Goal: Task Accomplishment & Management: Use online tool/utility

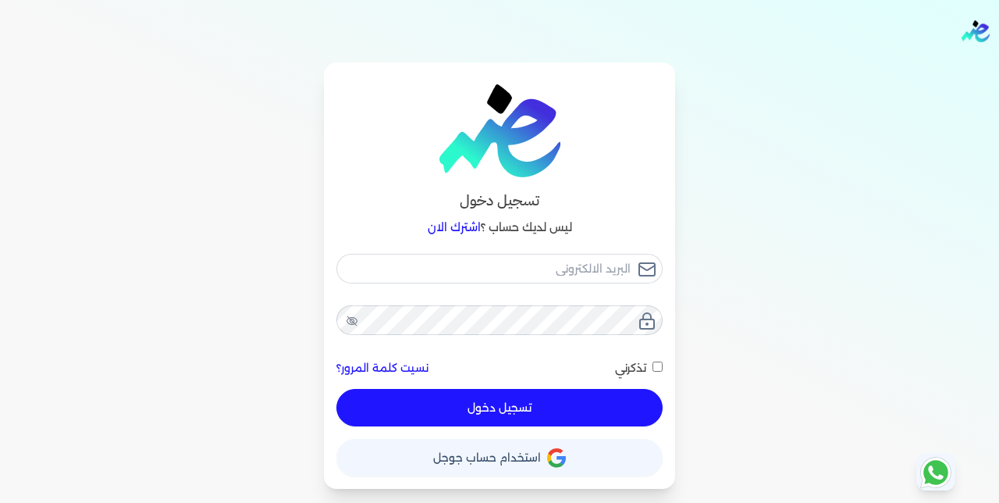
click at [517, 453] on span "استخدام حساب جوجل" at bounding box center [487, 457] width 108 height 11
click at [542, 449] on button "حساب استخدام حساب جوجل" at bounding box center [499, 457] width 326 height 37
click at [513, 448] on button "حساب استخدام حساب جوجل" at bounding box center [499, 457] width 326 height 37
click at [539, 453] on span "استخدام حساب جوجل" at bounding box center [487, 457] width 108 height 11
click at [544, 454] on button "حساب استخدام حساب جوجل" at bounding box center [499, 457] width 326 height 37
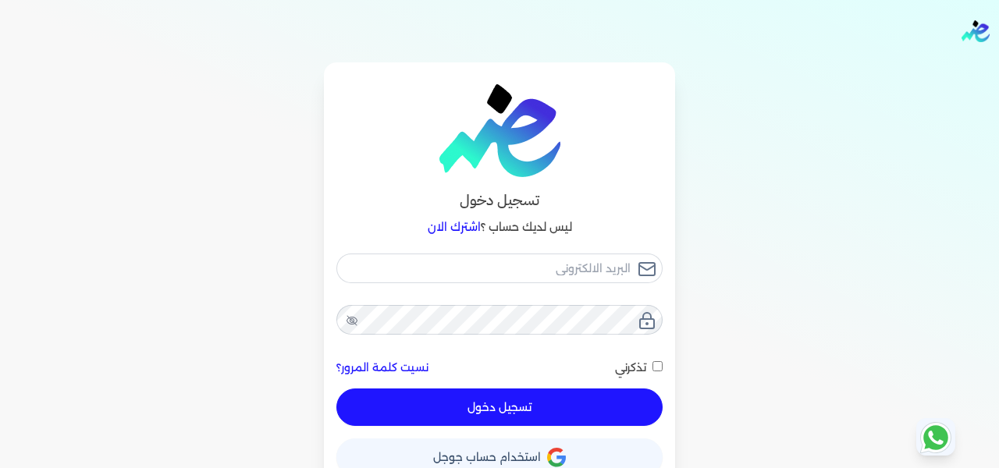
click at [735, 133] on div "تسجيل دخول ليس لديك حساب ؟ اشترك الان نسيت كلمة المرور؟ تذكرني تسجيل دخول X حسا…" at bounding box center [499, 275] width 999 height 426
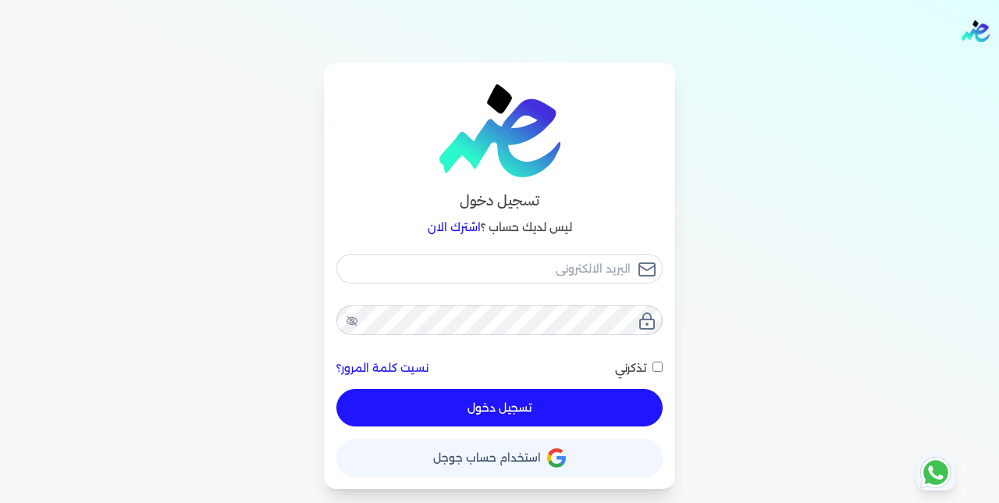
click at [511, 466] on button "حساب استخدام حساب جوجل" at bounding box center [499, 457] width 326 height 37
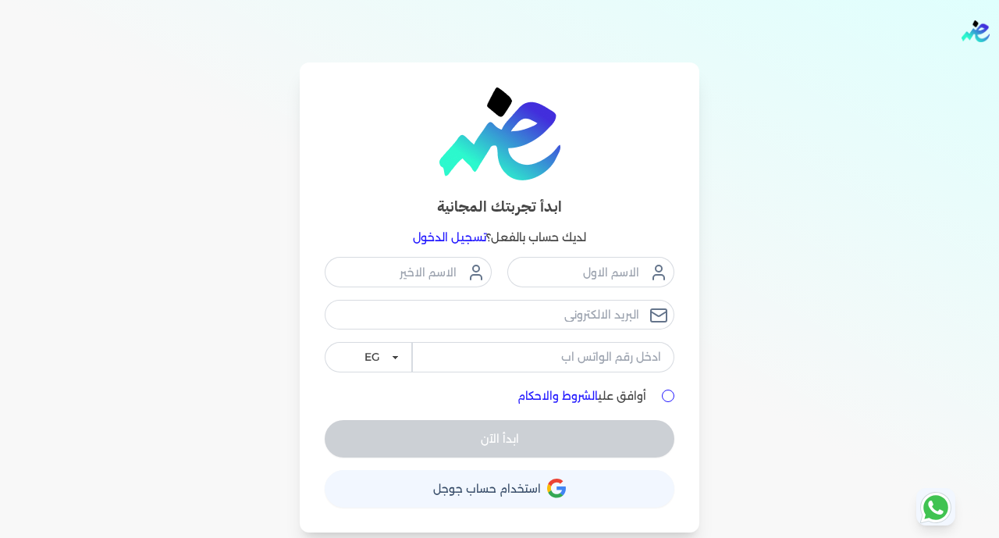
click at [459, 484] on span "استخدام حساب جوجل" at bounding box center [487, 488] width 108 height 11
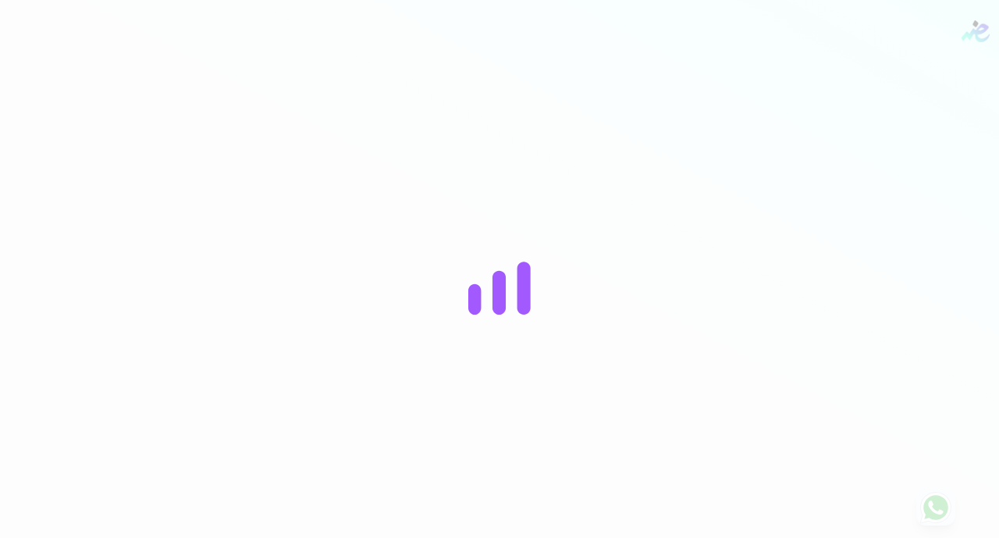
click at [684, 175] on div at bounding box center [499, 269] width 999 height 538
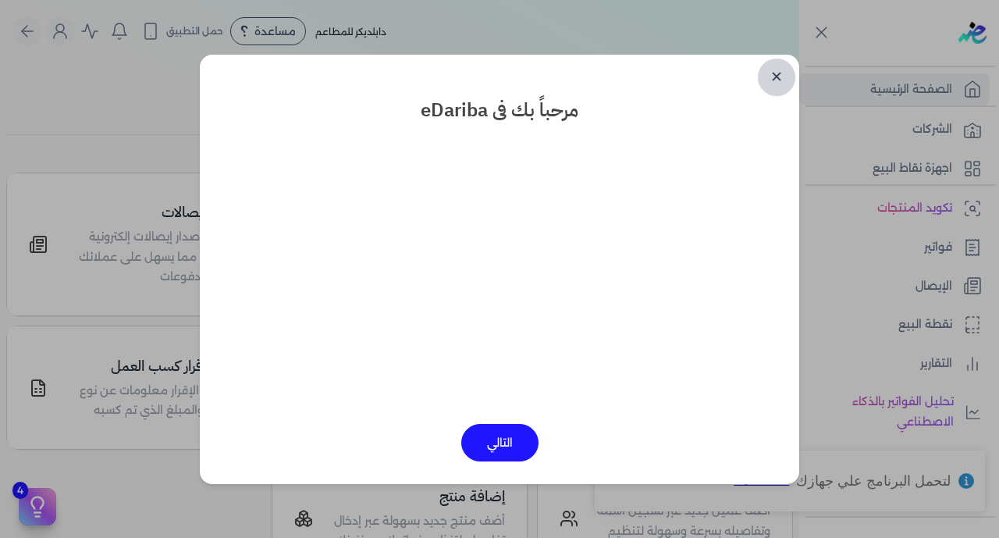
click at [778, 75] on link "✕" at bounding box center [776, 77] width 37 height 37
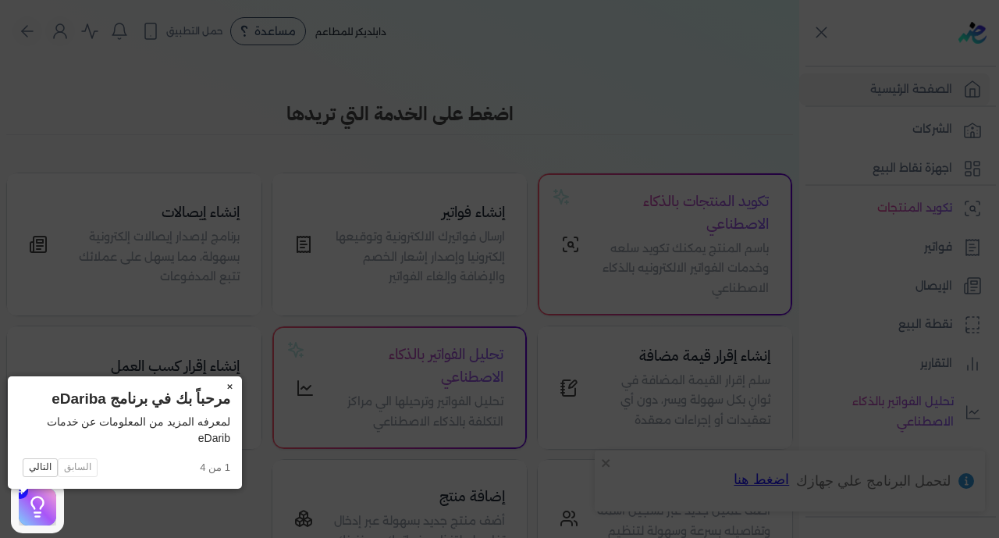
click at [217, 386] on button "×" at bounding box center [229, 387] width 25 height 22
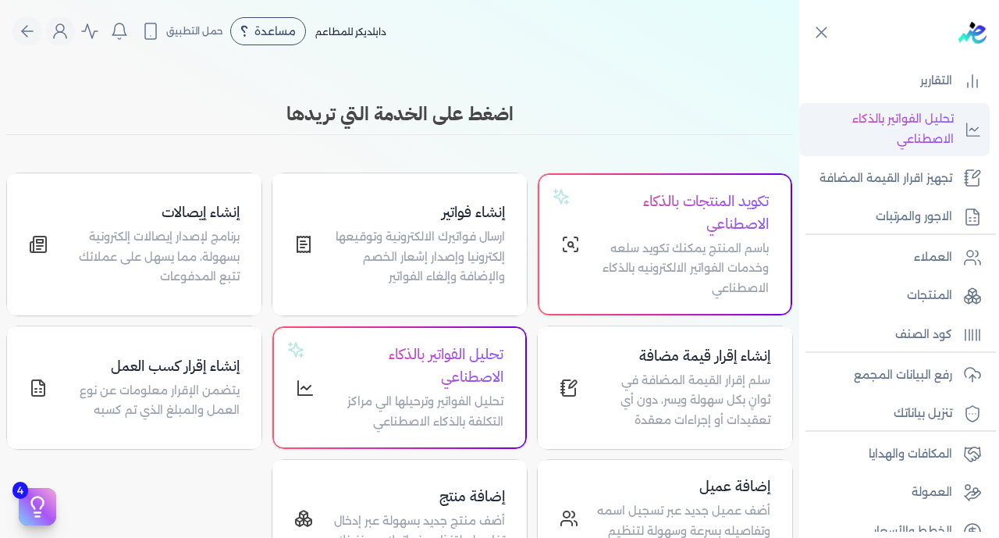
scroll to position [305, 0]
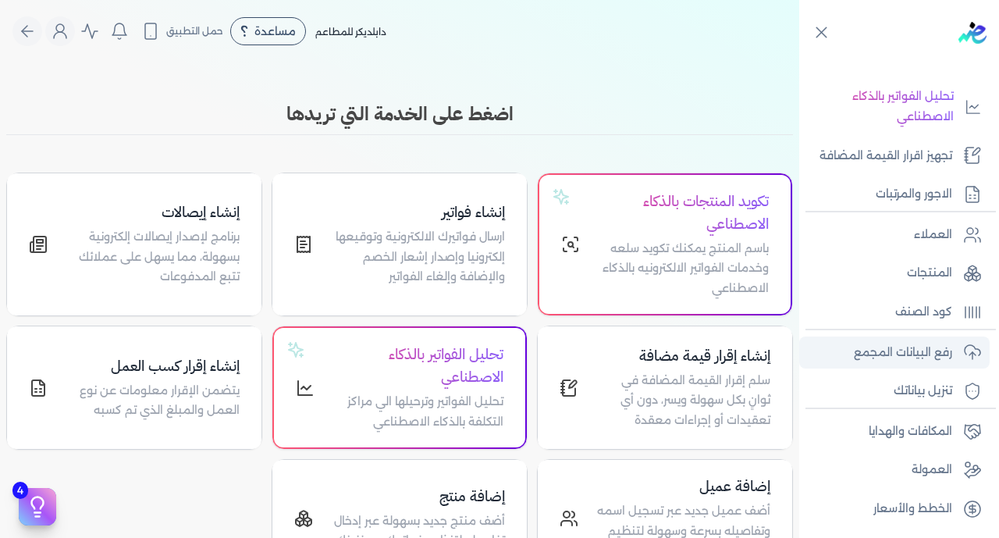
click at [892, 365] on link "رفع البيانات المجمع" at bounding box center [894, 352] width 190 height 33
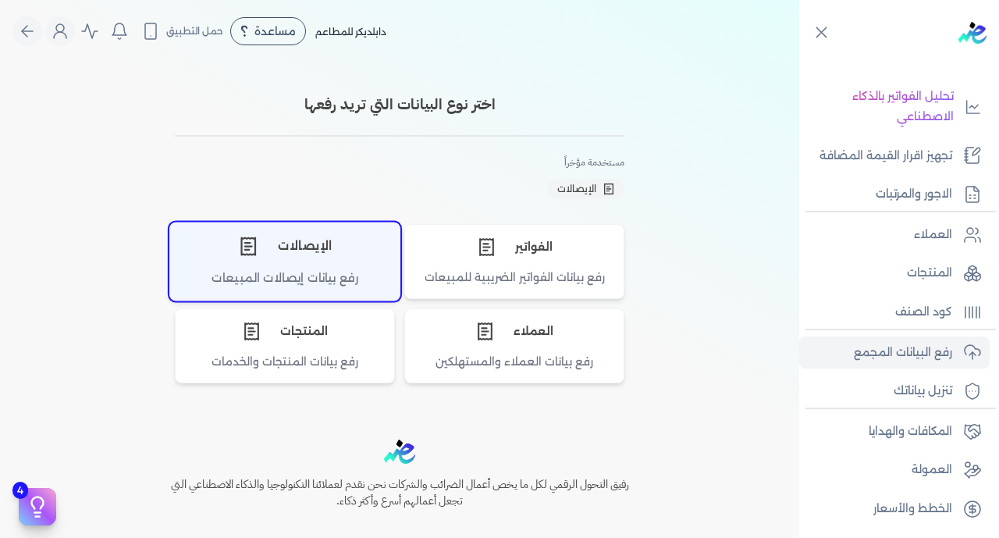
click at [334, 248] on div "الإيصالات" at bounding box center [285, 245] width 230 height 47
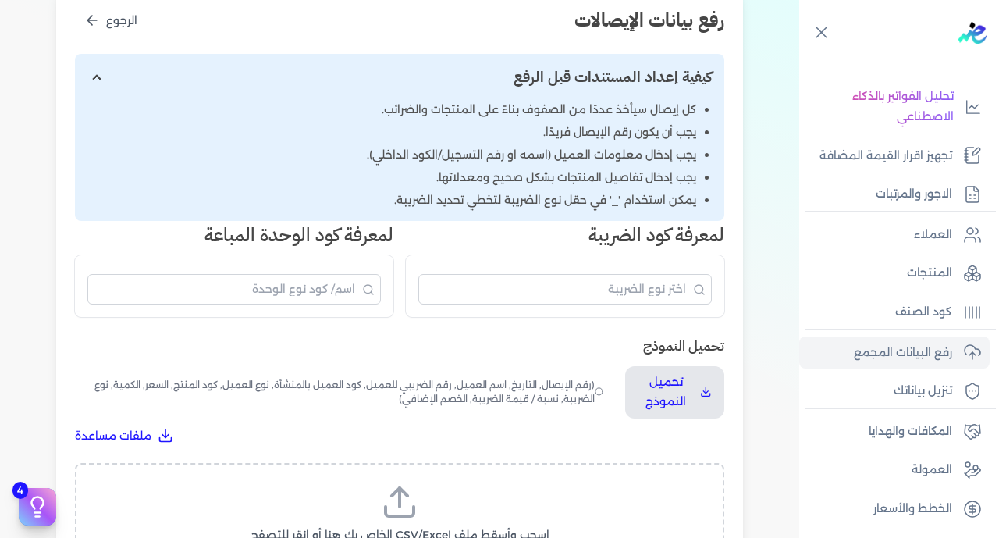
scroll to position [224, 0]
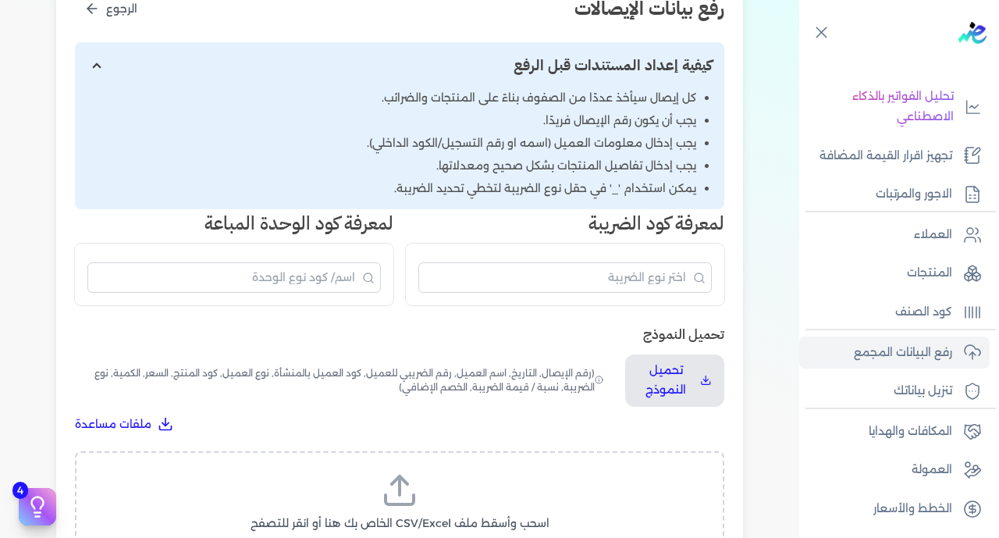
click at [400, 515] on span "اسحب وأسقط ملف CSV/Excel الخاص بك هنا أو انقر للتصفح" at bounding box center [400, 523] width 299 height 16
click at [0, 0] on input "اسحب وأسقط ملف CSV/Excel الخاص بك هنا أو انقر للتصفح (.csv أو .xlsx فقط)" at bounding box center [0, 0] width 0 height 0
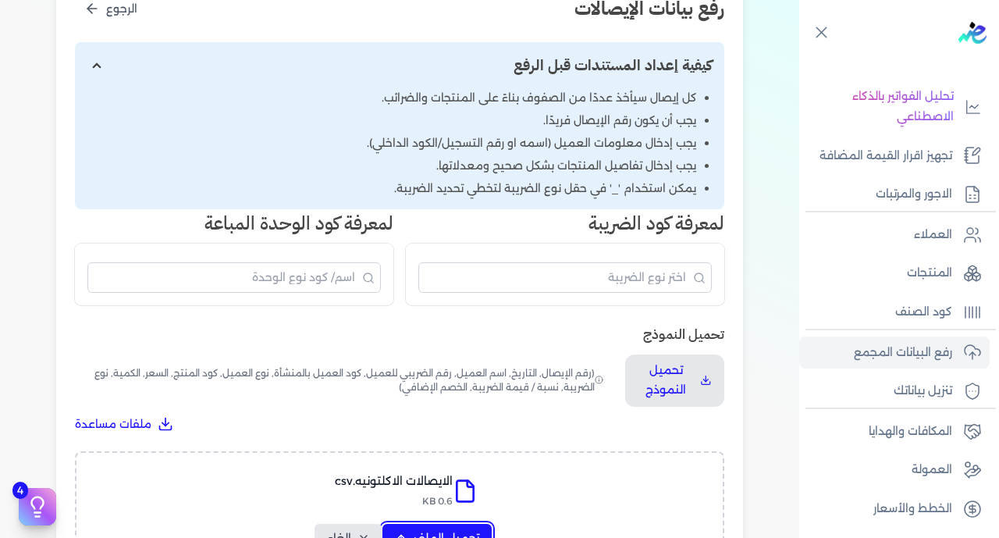
click at [457, 530] on span "تحميل الملف" at bounding box center [447, 538] width 66 height 16
select select "رقم الإيصال"
select select "سيريال المنتج"
select select "السعر"
select select "الكمية"
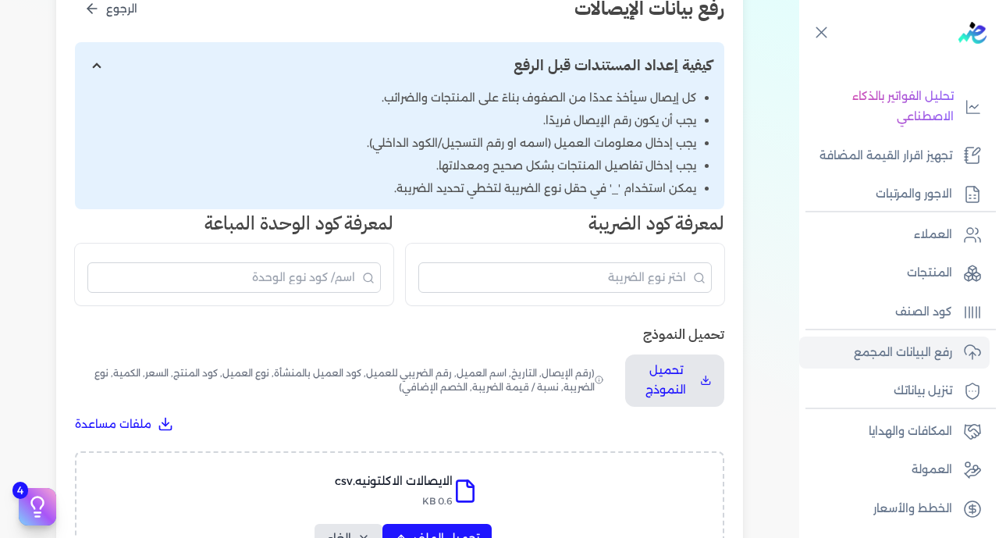
select select "نوع الضريبة"
select select "نسبة / قيمة الضريبة"
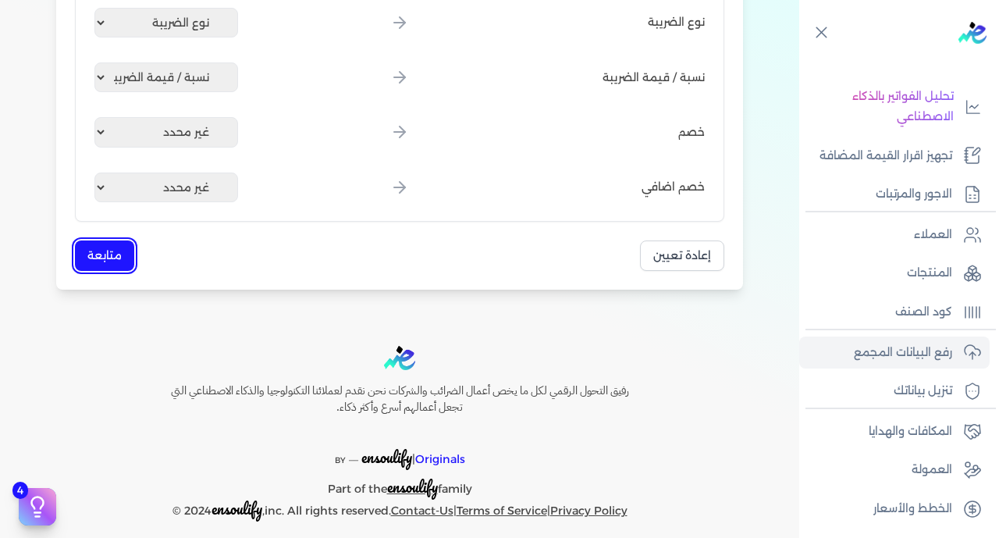
click at [123, 262] on button "متابعة" at bounding box center [104, 255] width 59 height 30
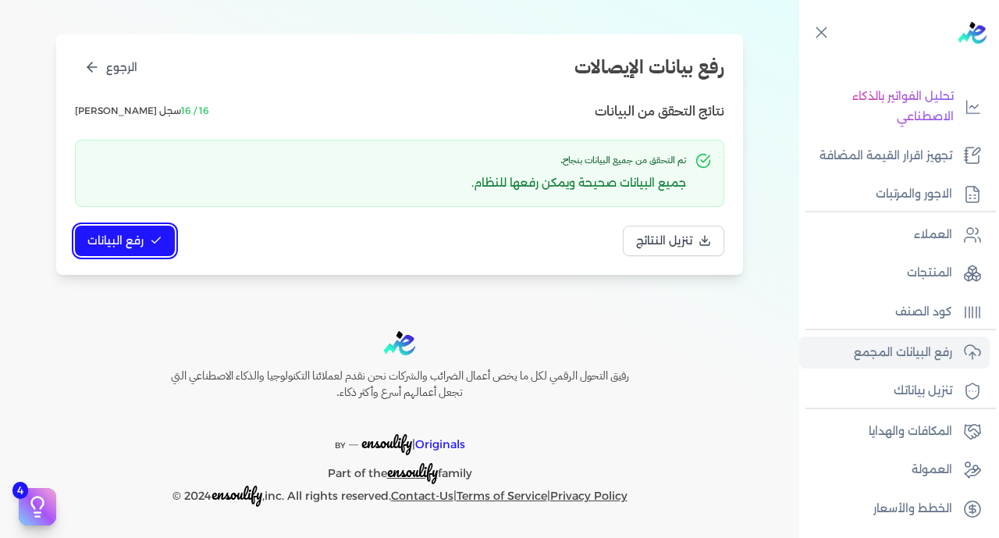
click at [127, 241] on span "رفع البيانات" at bounding box center [115, 241] width 56 height 16
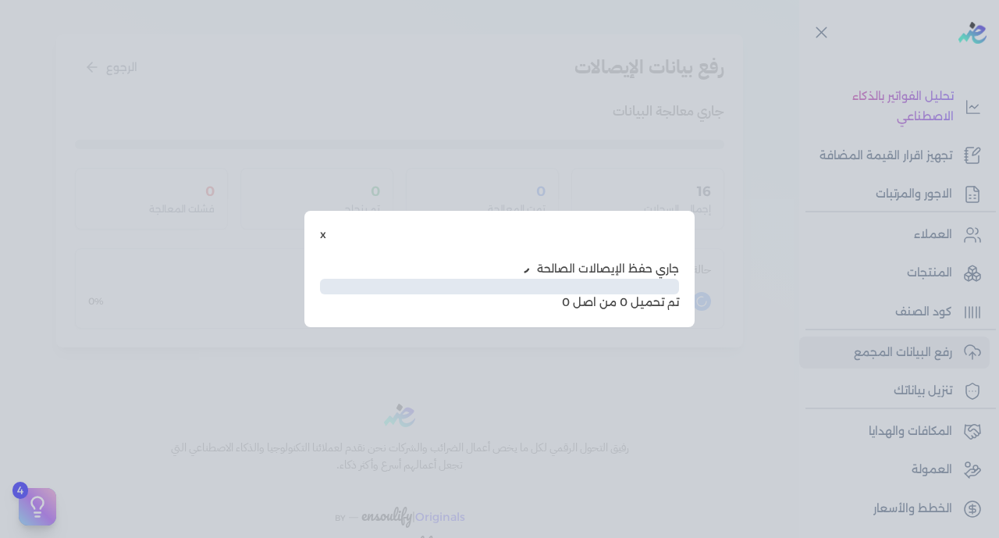
scroll to position [80, 0]
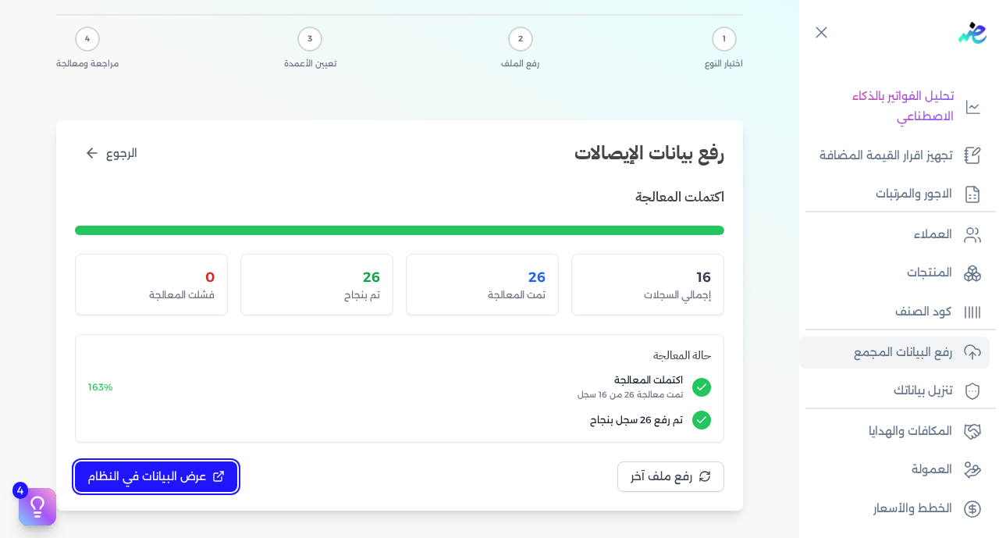
click at [194, 468] on span "عرض البيانات في النظام" at bounding box center [146, 476] width 119 height 16
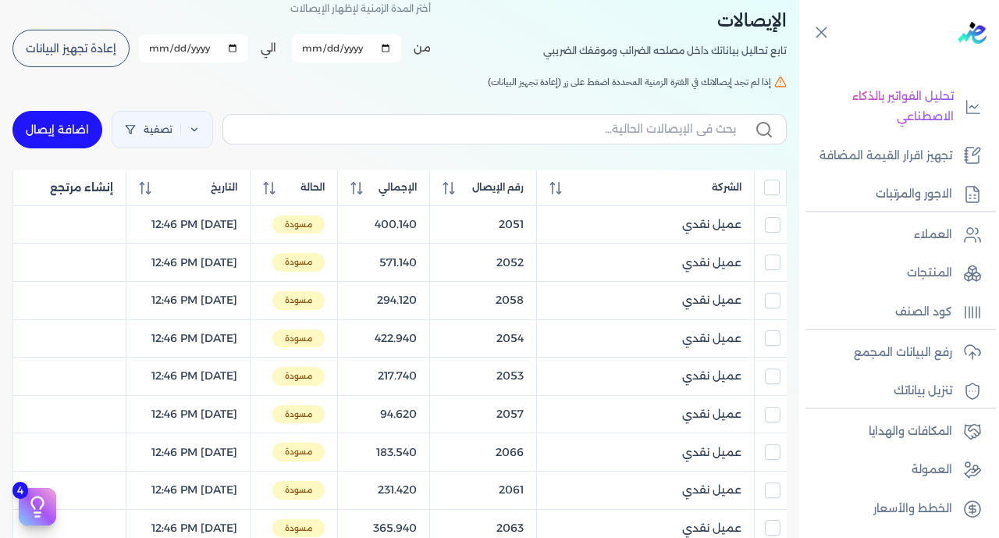
click at [776, 194] on input "All items unselected" at bounding box center [772, 188] width 16 height 16
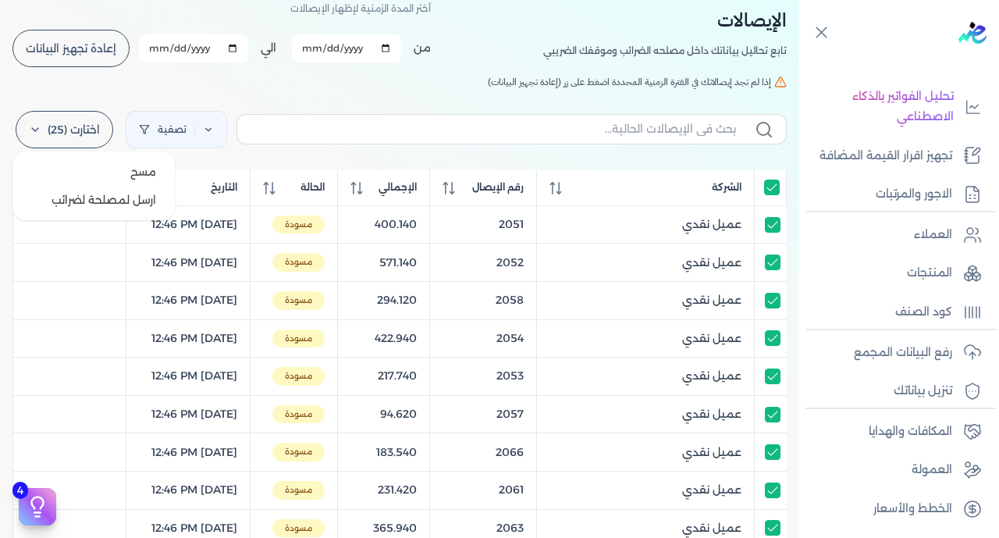
click at [66, 126] on label "اختارت (25)" at bounding box center [65, 129] width 98 height 37
click at [109, 203] on button "ارسل لمصلحة لضرائب" at bounding box center [94, 200] width 150 height 28
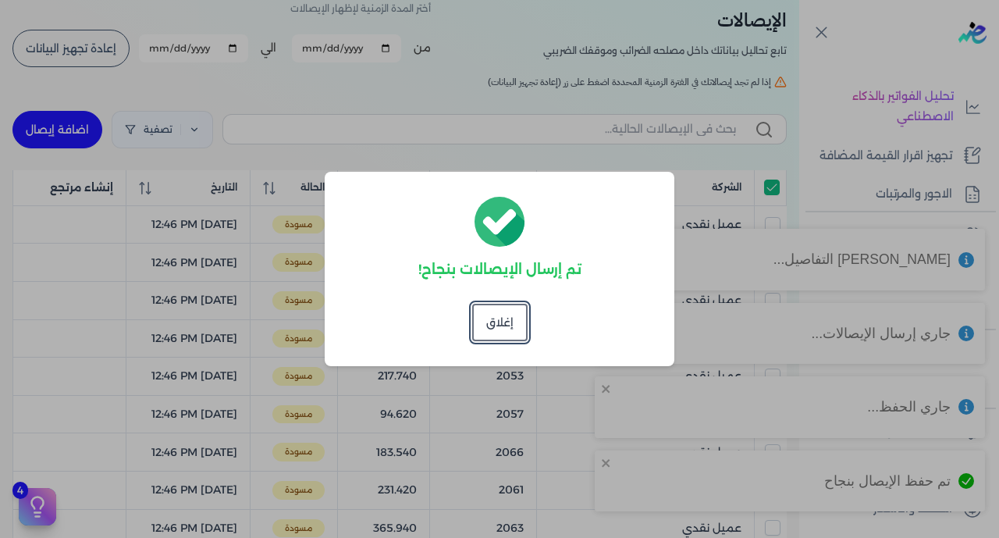
checkbox input "true"
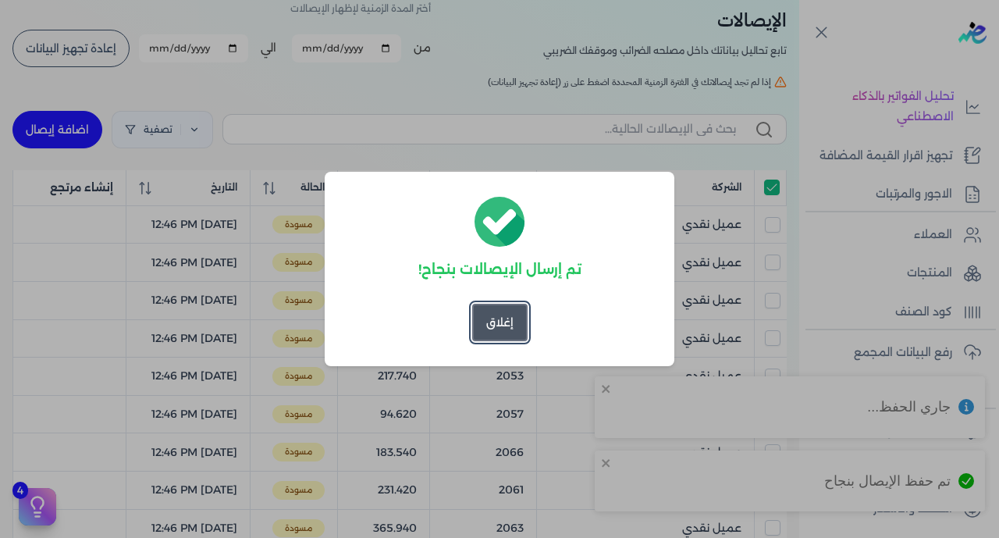
click at [520, 323] on button "إغلاق" at bounding box center [499, 322] width 55 height 37
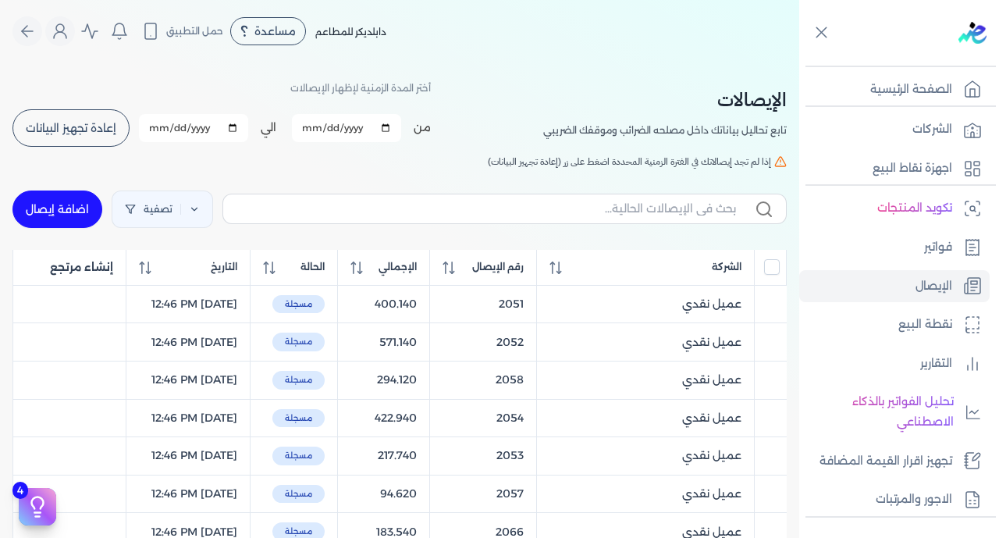
click at [94, 129] on span "إعادة تجهيز البيانات" at bounding box center [71, 128] width 91 height 11
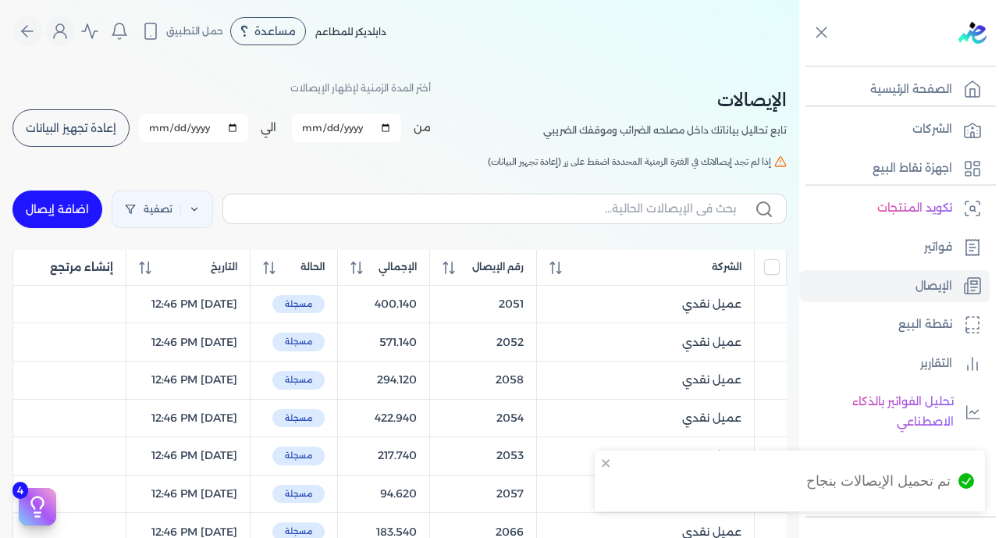
checkbox input "false"
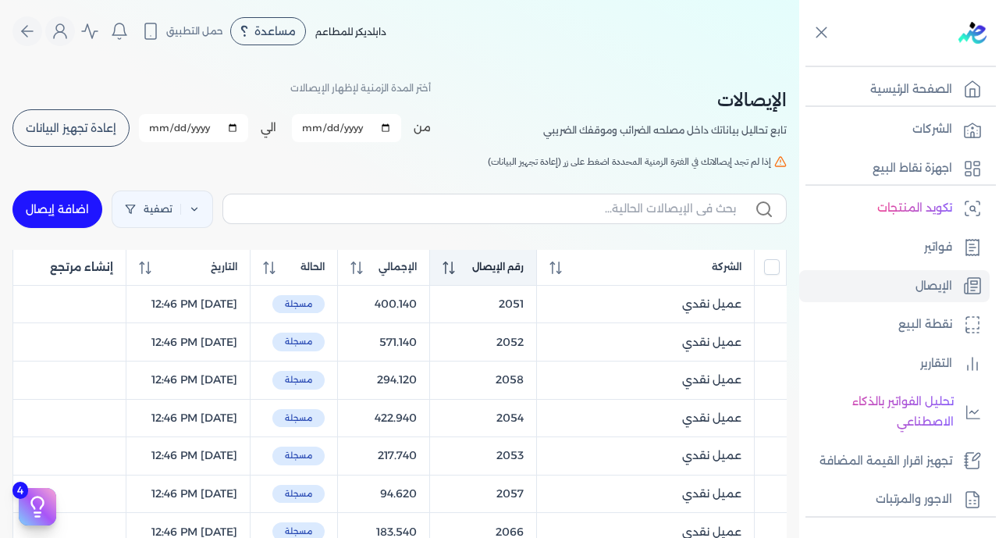
click at [524, 274] on span "رقم الإيصال" at bounding box center [498, 267] width 52 height 14
